Goal: Information Seeking & Learning: Learn about a topic

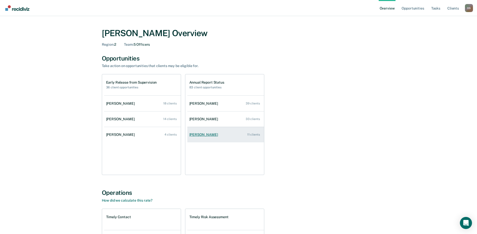
click at [197, 135] on div "Olukunle Akinjagunla" at bounding box center [204, 135] width 31 height 4
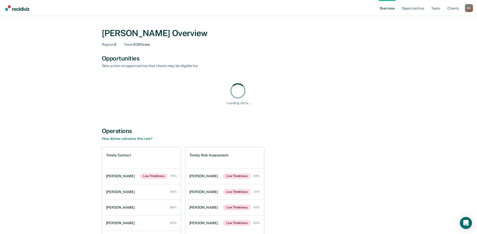
click at [470, 11] on div "D S" at bounding box center [469, 8] width 8 height 8
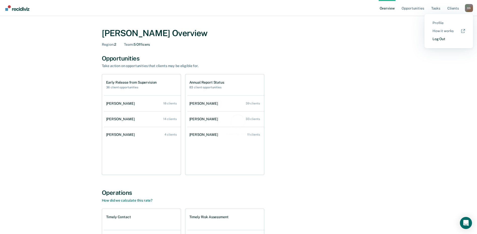
click at [443, 39] on link "Log Out" at bounding box center [449, 39] width 32 height 4
click at [16, 9] on img "Go to Recidiviz Home" at bounding box center [17, 8] width 24 height 6
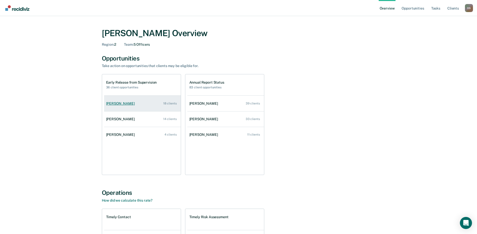
click at [128, 102] on div "[PERSON_NAME]" at bounding box center [121, 104] width 31 height 4
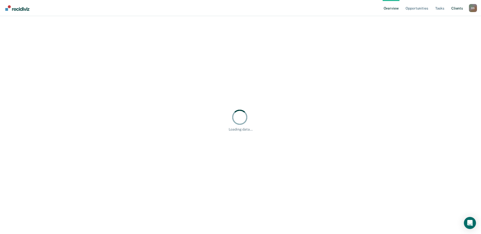
click at [460, 8] on link "Client s" at bounding box center [457, 8] width 14 height 16
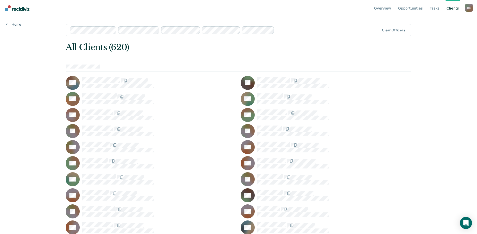
click at [4, 81] on div "Overview Opportunities Tasks Client s [PERSON_NAME] D S Profile How it works Lo…" at bounding box center [238, 117] width 477 height 234
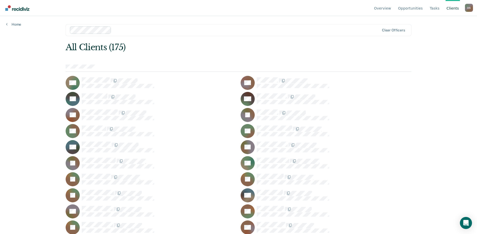
click at [11, 22] on div "Home" at bounding box center [13, 21] width 27 height 11
click at [14, 25] on link "Home" at bounding box center [13, 24] width 15 height 5
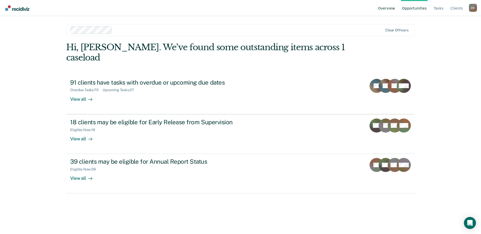
click at [395, 8] on link "Overview" at bounding box center [386, 8] width 19 height 16
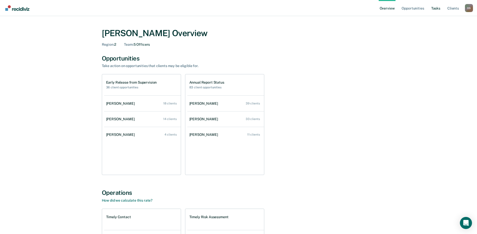
click at [435, 8] on link "Tasks" at bounding box center [435, 8] width 11 height 16
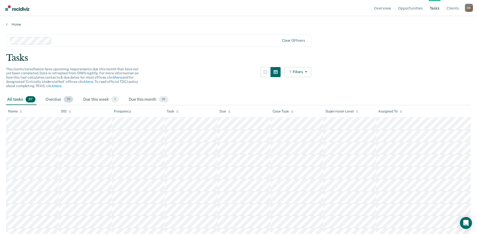
click at [52, 100] on div "Overdue 70" at bounding box center [60, 99] width 30 height 11
click at [12, 99] on div "All tasks 97" at bounding box center [21, 99] width 30 height 11
click at [414, 5] on link "Opportunities" at bounding box center [410, 8] width 27 height 16
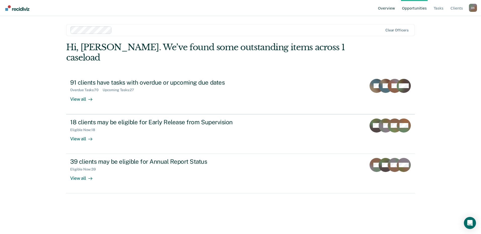
click at [389, 6] on link "Overview" at bounding box center [386, 8] width 19 height 16
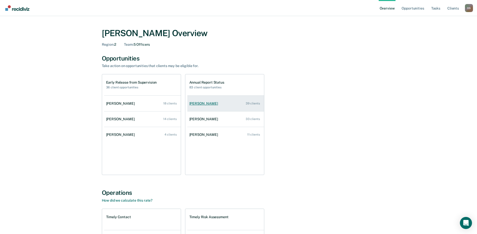
click at [201, 103] on div "[PERSON_NAME]" at bounding box center [204, 104] width 31 height 4
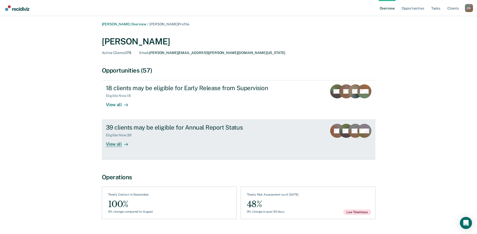
click at [132, 128] on div "39 clients may be eligible for Annual Report Status" at bounding box center [194, 127] width 177 height 7
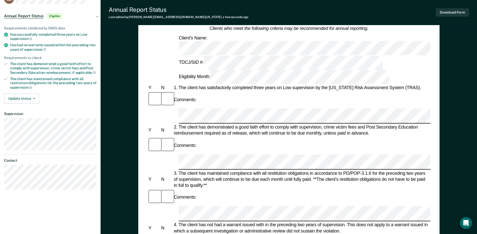
scroll to position [25, 0]
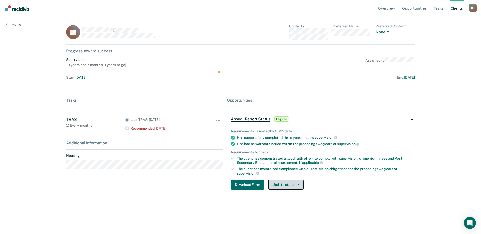
click at [299, 185] on icon "button" at bounding box center [298, 184] width 2 height 1
click at [8, 11] on link "Go to Recidiviz Home" at bounding box center [17, 8] width 27 height 16
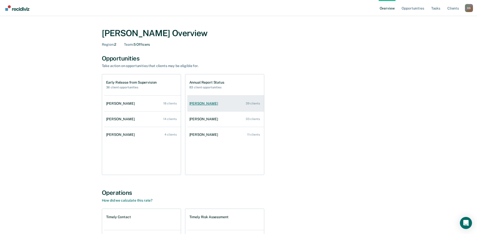
click at [204, 105] on div "[PERSON_NAME]" at bounding box center [204, 104] width 31 height 4
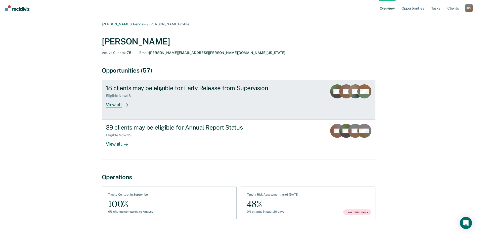
click at [116, 104] on div "View all" at bounding box center [120, 103] width 28 height 10
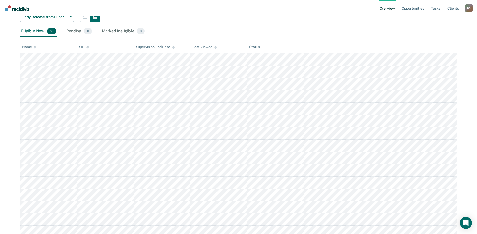
scroll to position [75, 0]
